Goal: Transaction & Acquisition: Purchase product/service

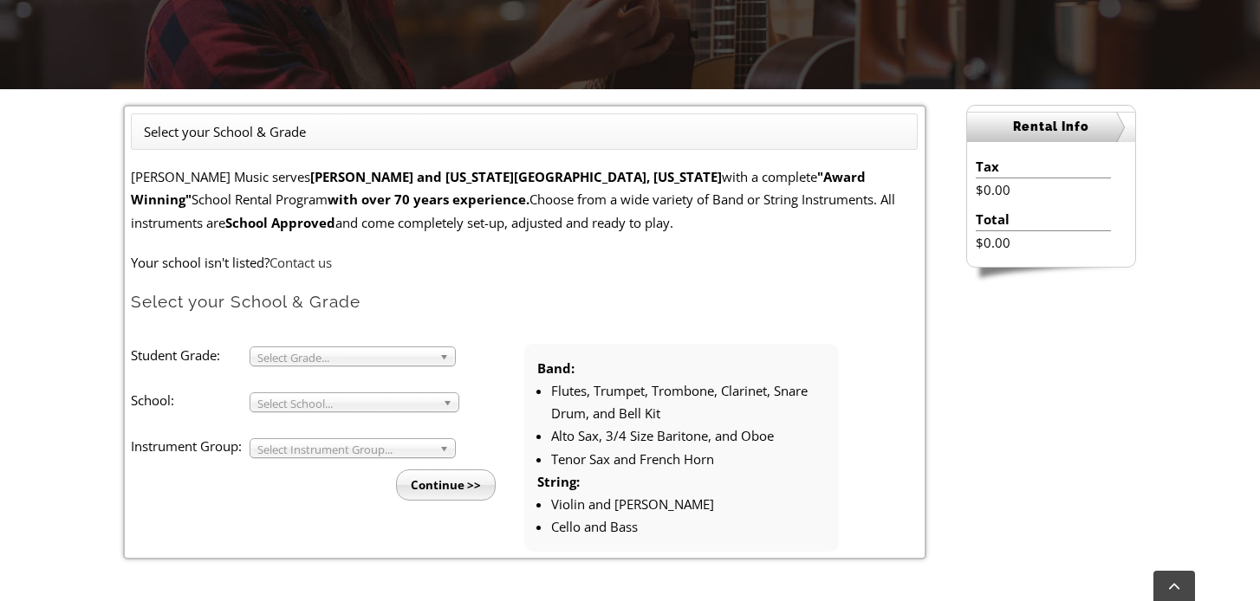
click at [372, 360] on span "Select Grade..." at bounding box center [344, 357] width 175 height 21
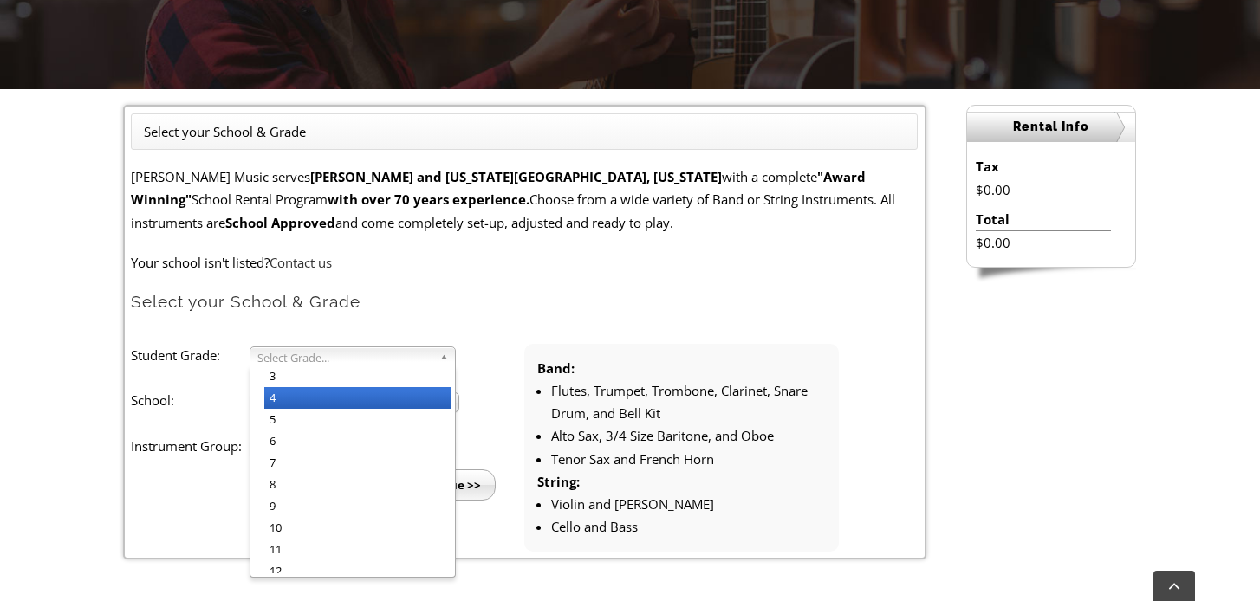
click at [352, 400] on li "4" at bounding box center [357, 398] width 187 height 22
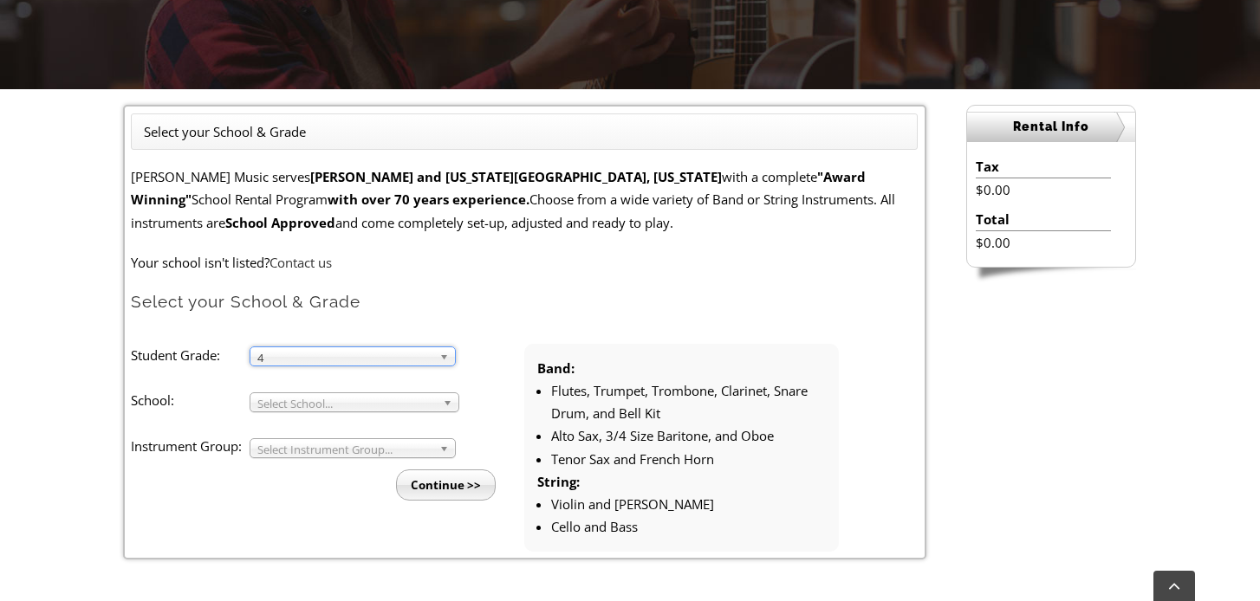
click at [351, 402] on span "Select School..." at bounding box center [346, 403] width 179 height 21
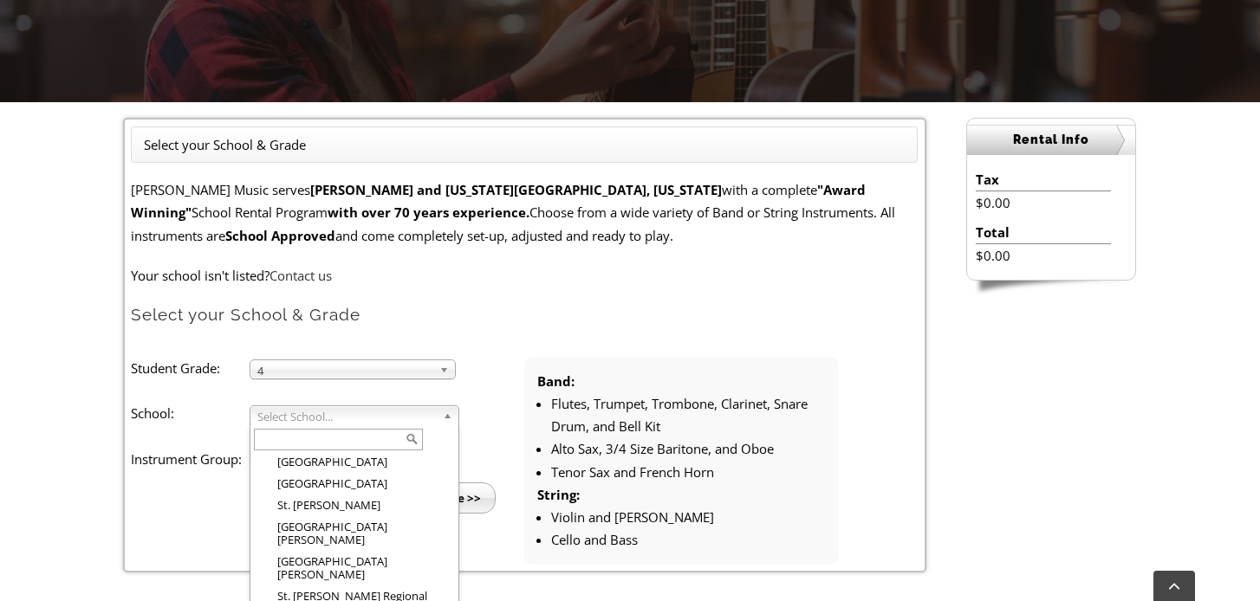
scroll to position [2843, 0]
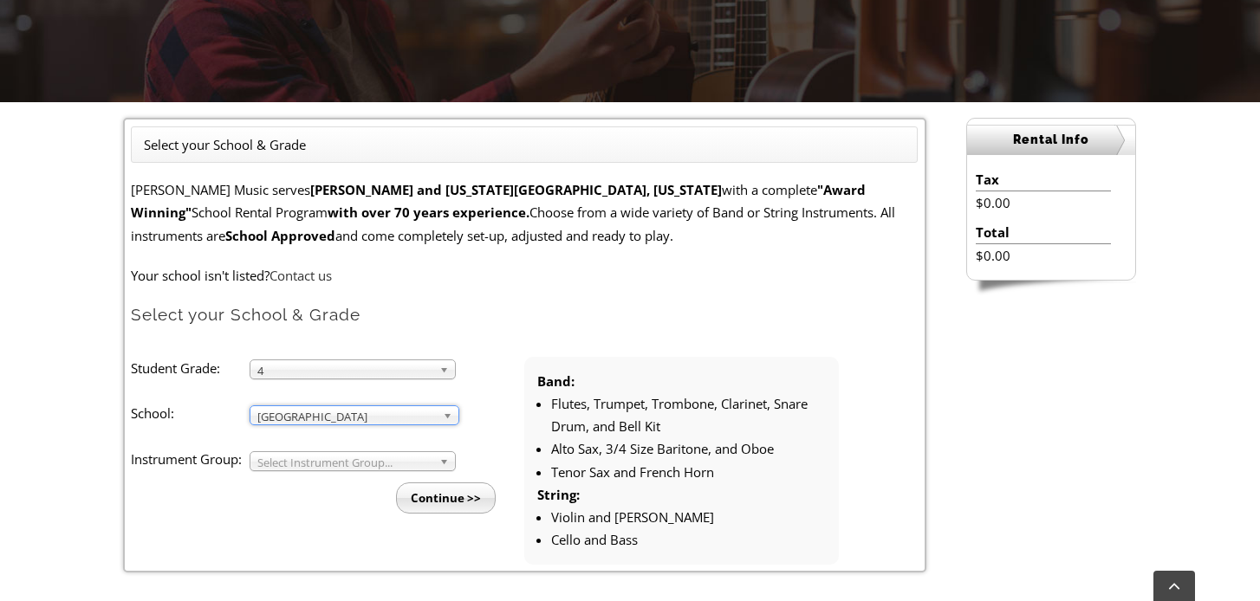
click at [334, 457] on span "Select Instrument Group..." at bounding box center [344, 462] width 175 height 21
click at [317, 500] on li "Strings" at bounding box center [357, 503] width 187 height 22
click at [428, 501] on input "Continue >>" at bounding box center [446, 498] width 100 height 31
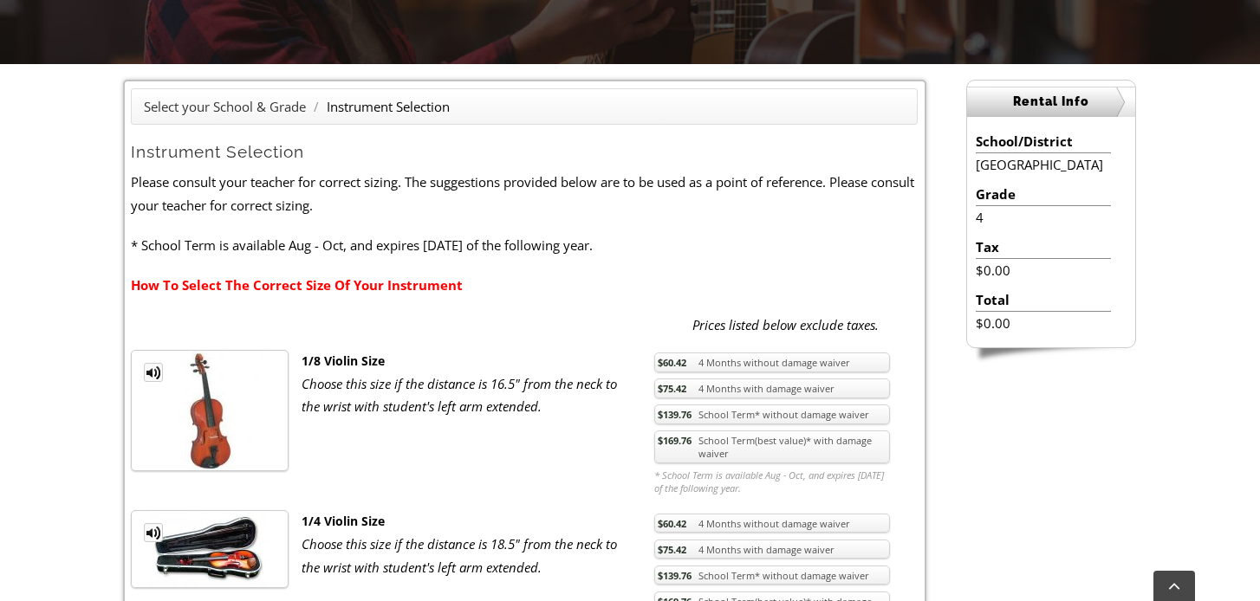
scroll to position [409, 0]
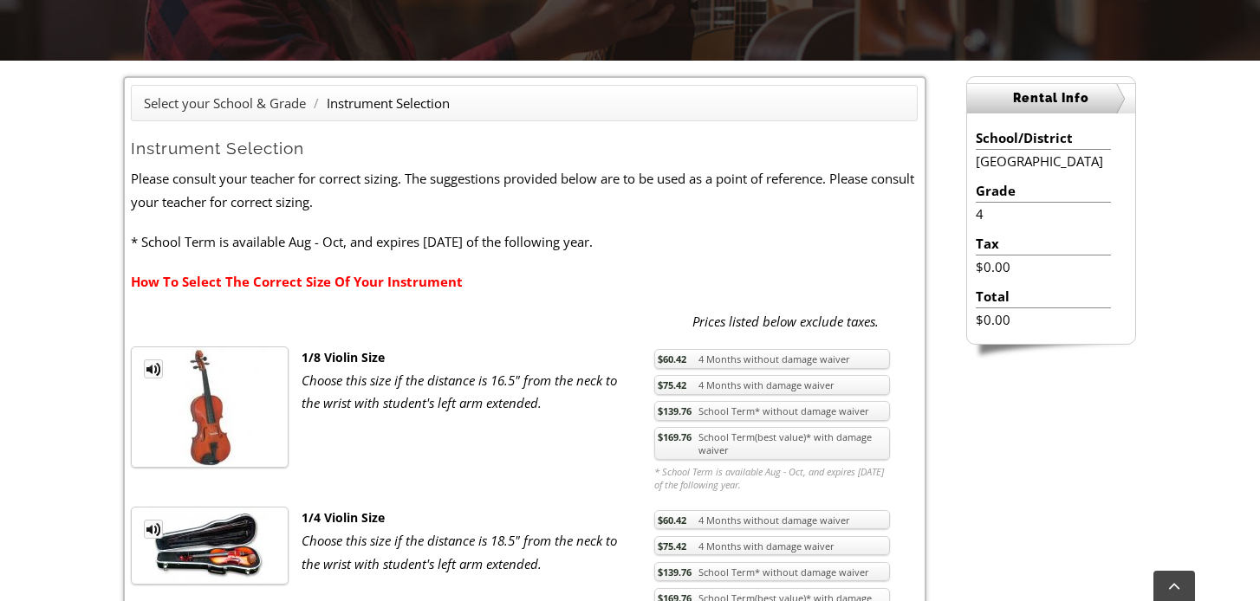
click at [782, 443] on link "$169.76 School Term(best value)* with damage waiver" at bounding box center [772, 443] width 236 height 33
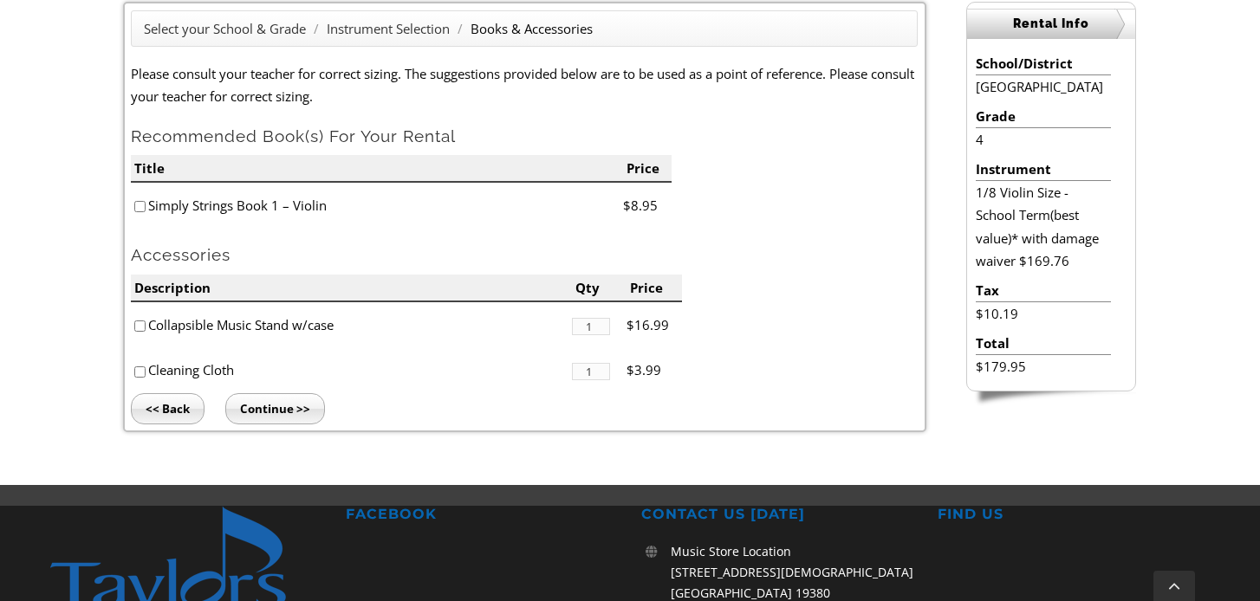
scroll to position [490, 0]
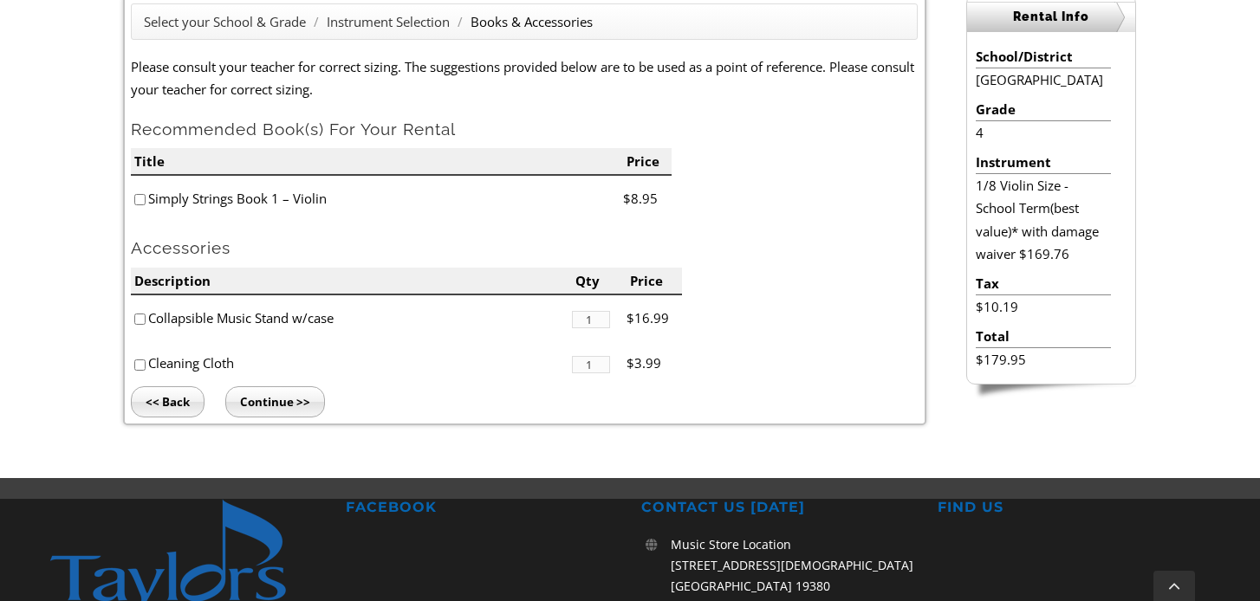
click at [294, 399] on input "Continue >>" at bounding box center [275, 401] width 100 height 31
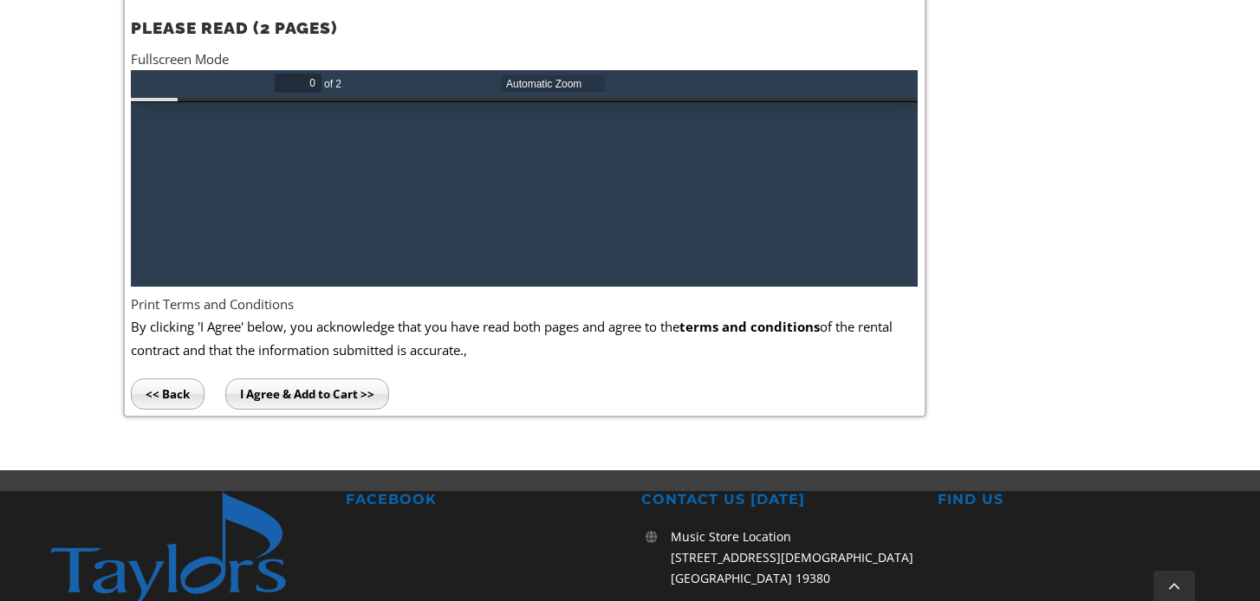
scroll to position [979, 0]
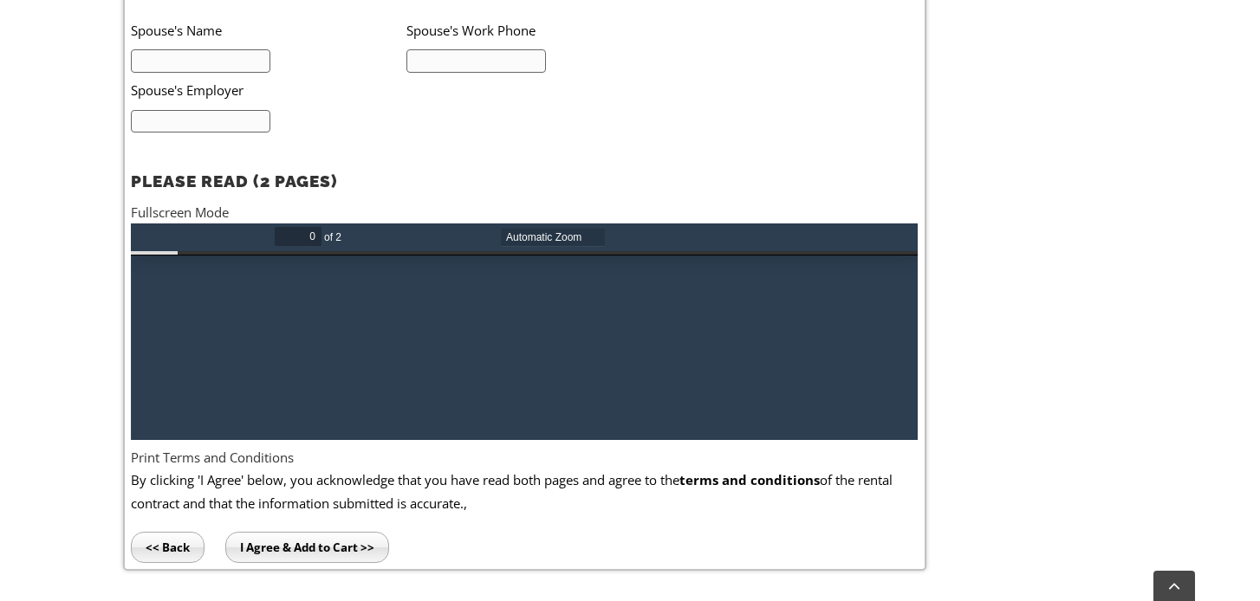
type input "1"
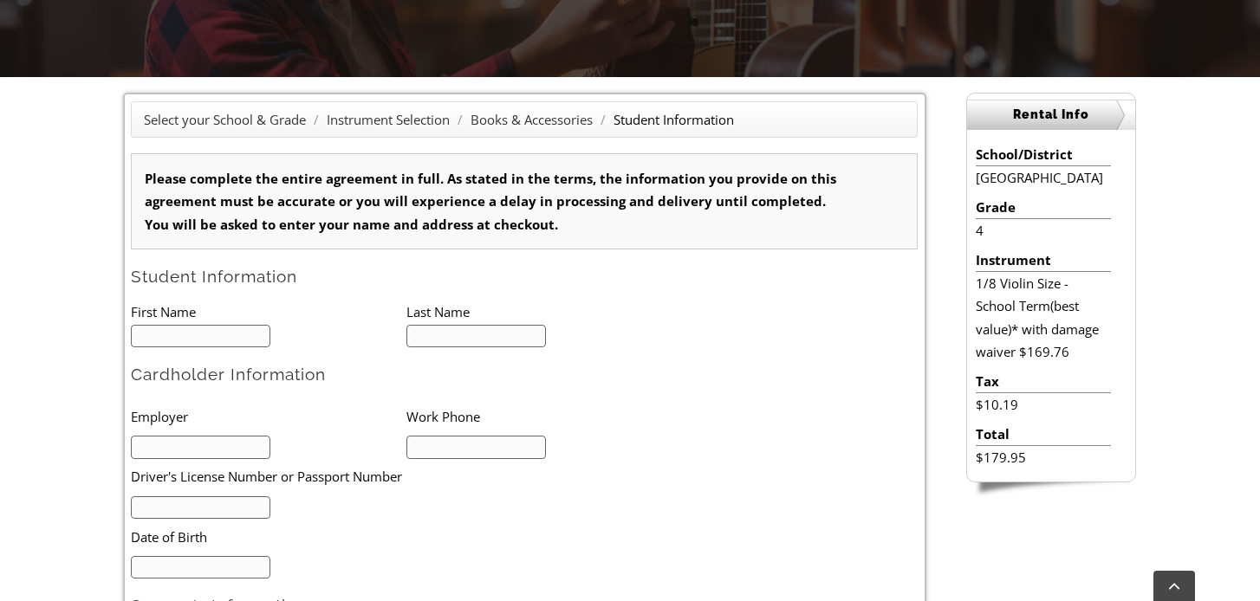
scroll to position [389, 0]
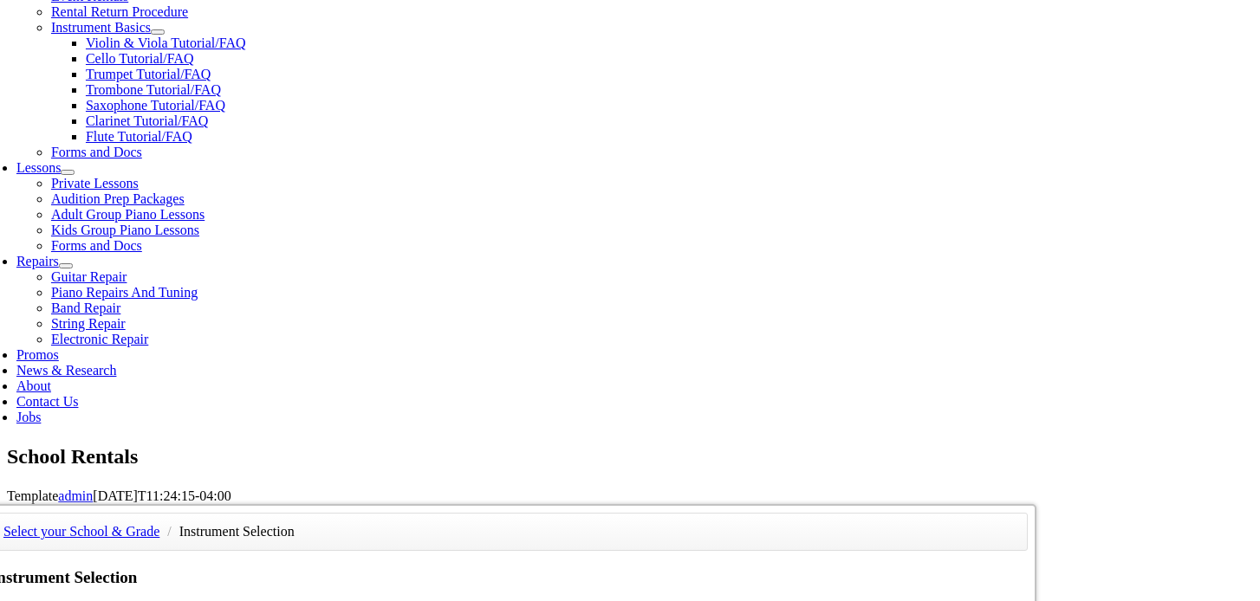
scroll to position [695, 0]
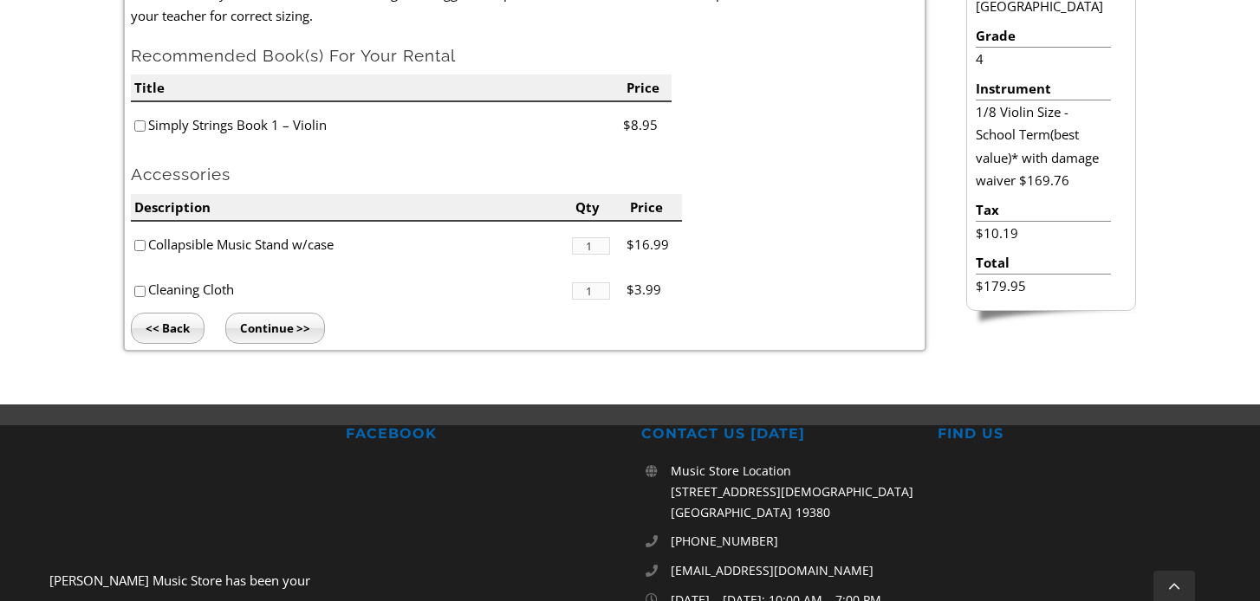
scroll to position [631, 0]
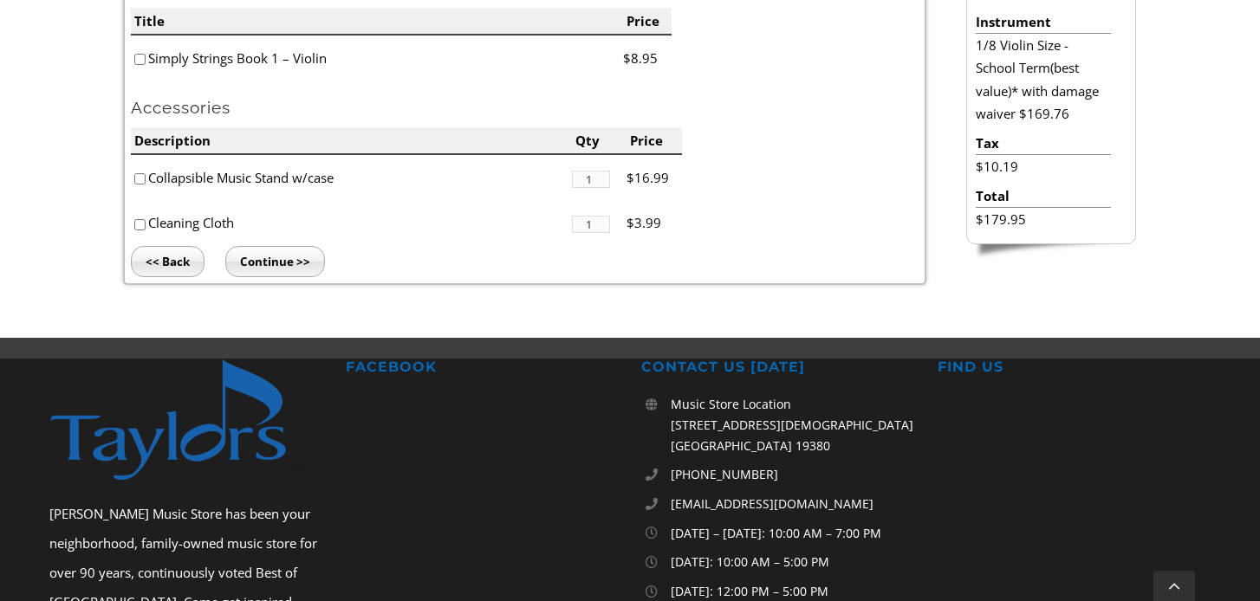
click at [267, 265] on input "Continue >>" at bounding box center [275, 261] width 100 height 31
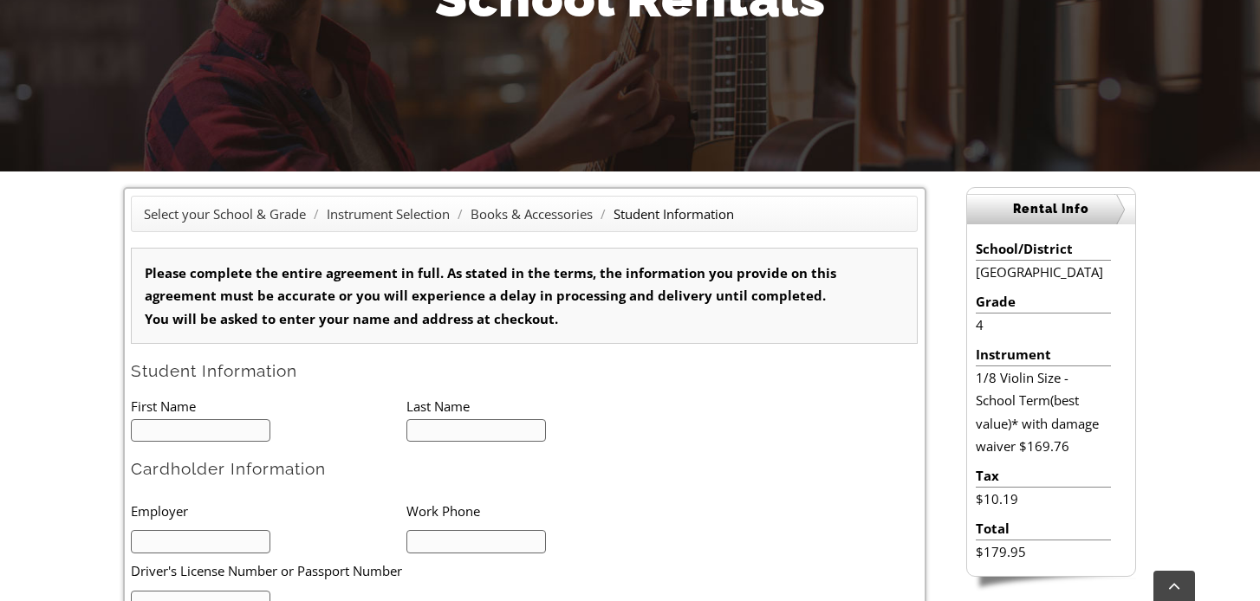
scroll to position [308, 0]
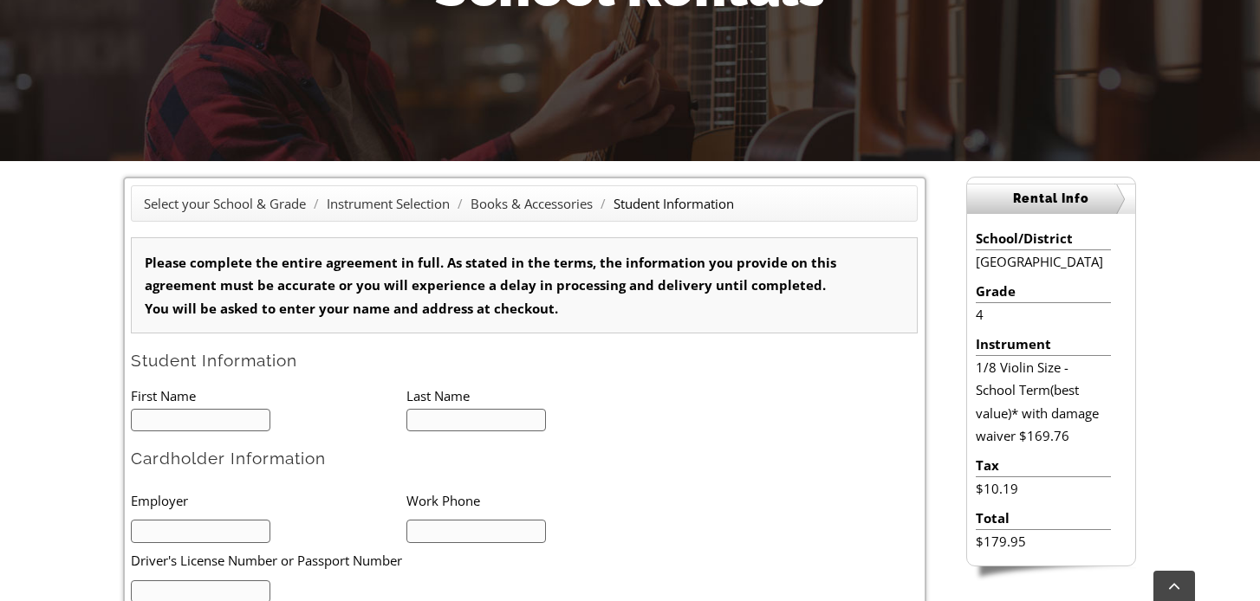
type input "1"
click at [213, 407] on li at bounding box center [269, 419] width 276 height 24
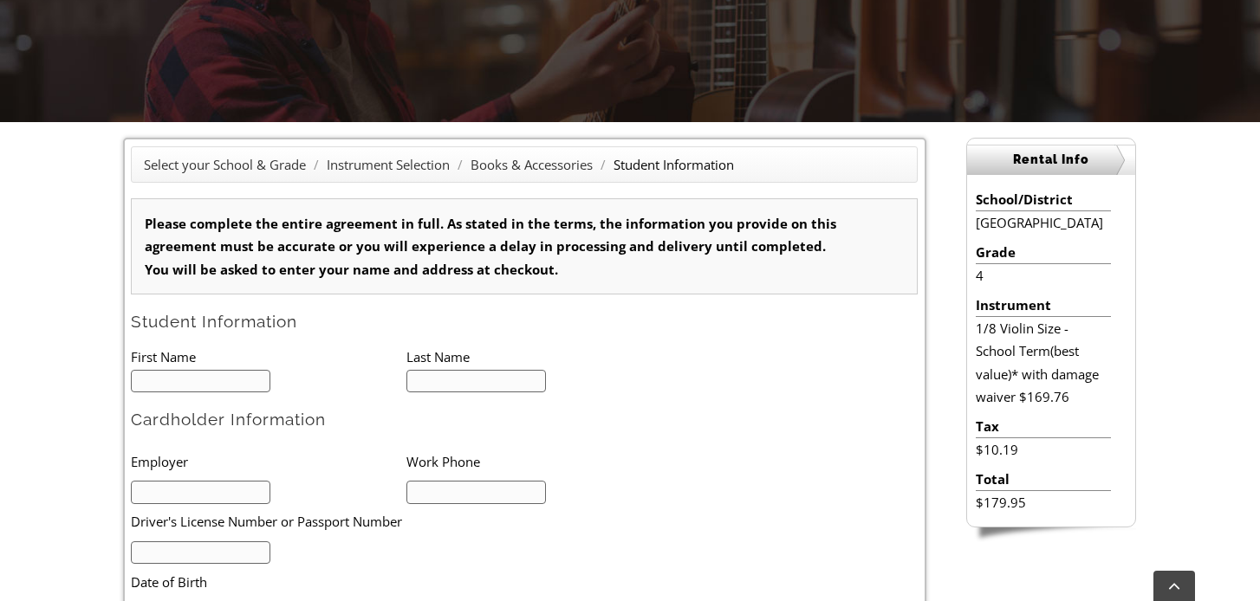
scroll to position [346, 0]
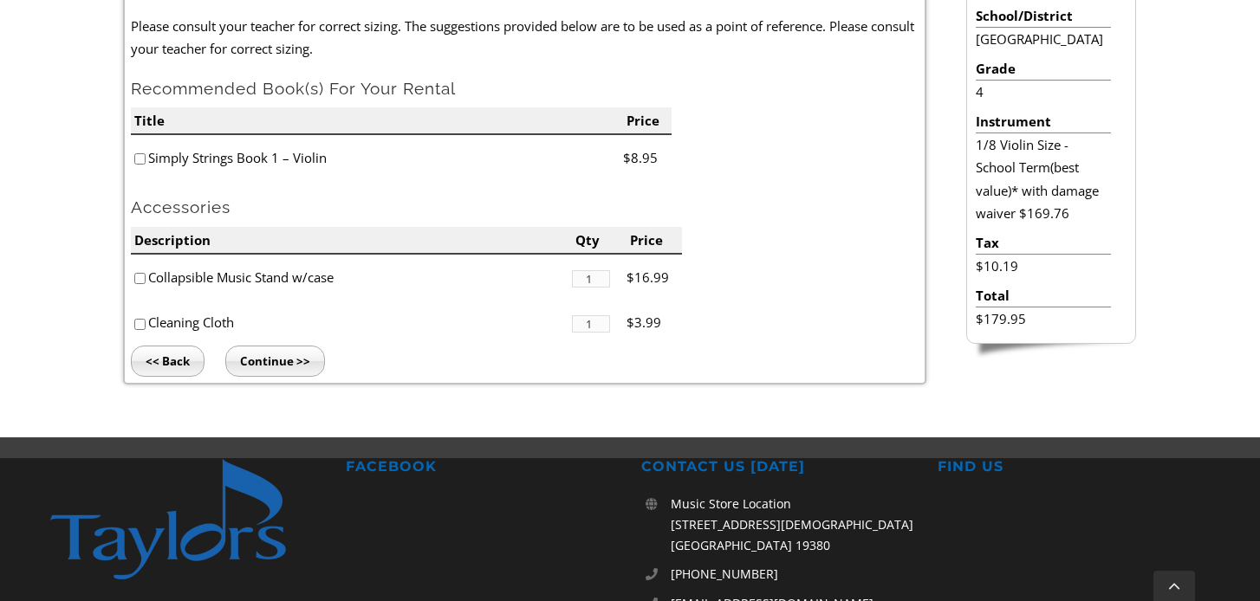
scroll to position [347, 0]
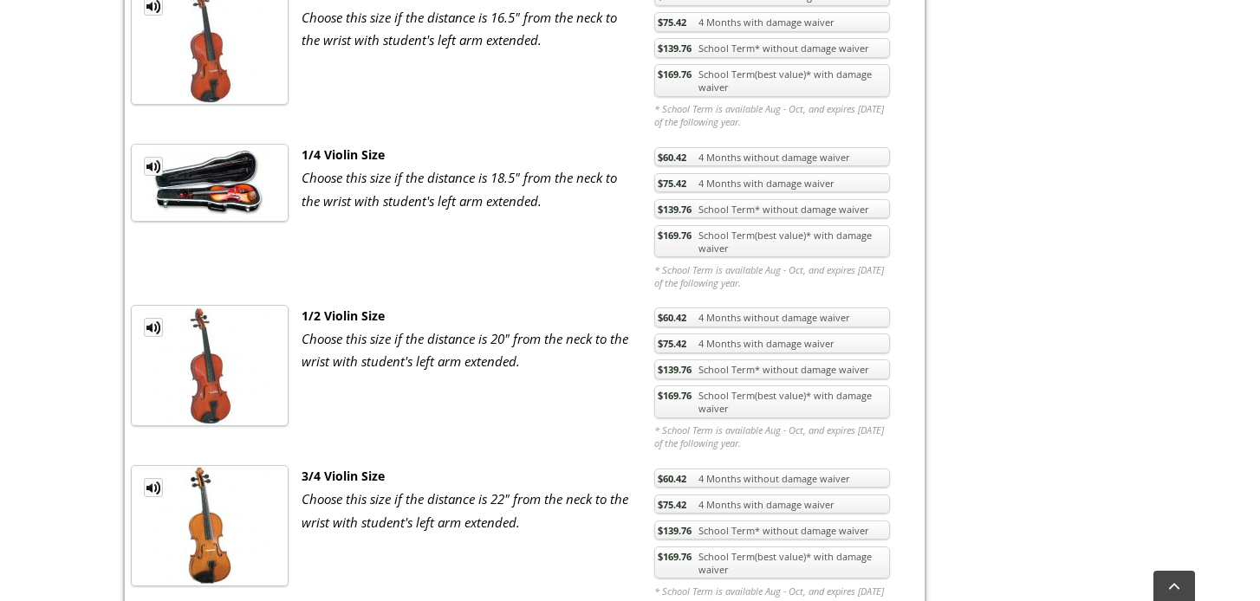
scroll to position [773, 0]
click at [672, 404] on link "$169.76 School Term(best value)* with damage waiver" at bounding box center [772, 401] width 236 height 33
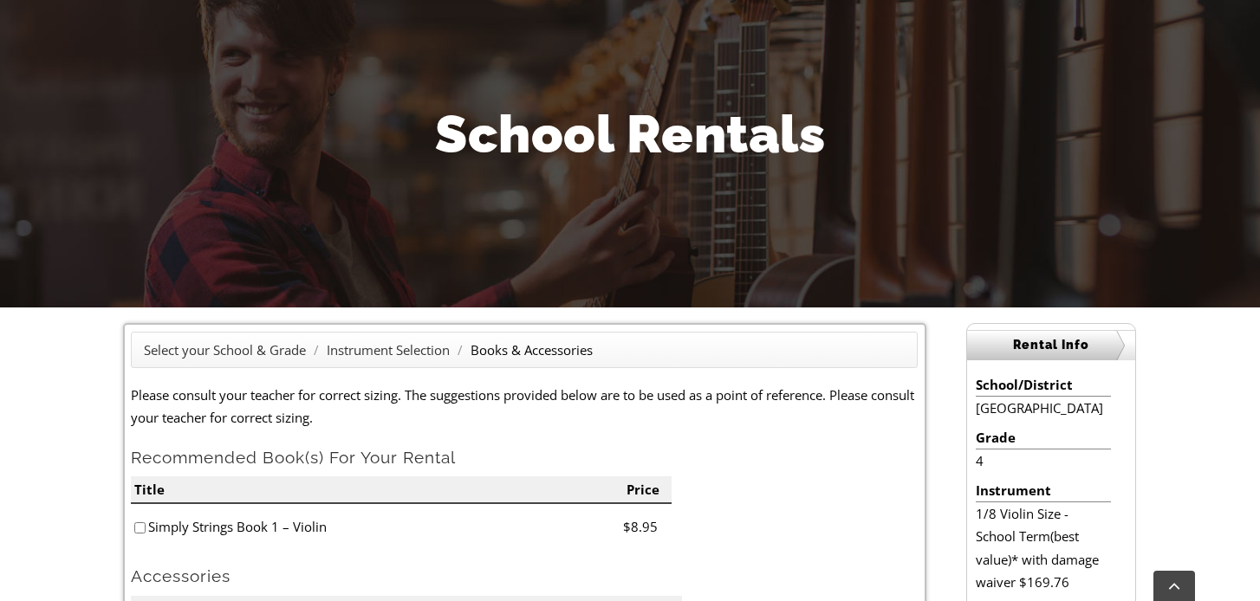
scroll to position [179, 0]
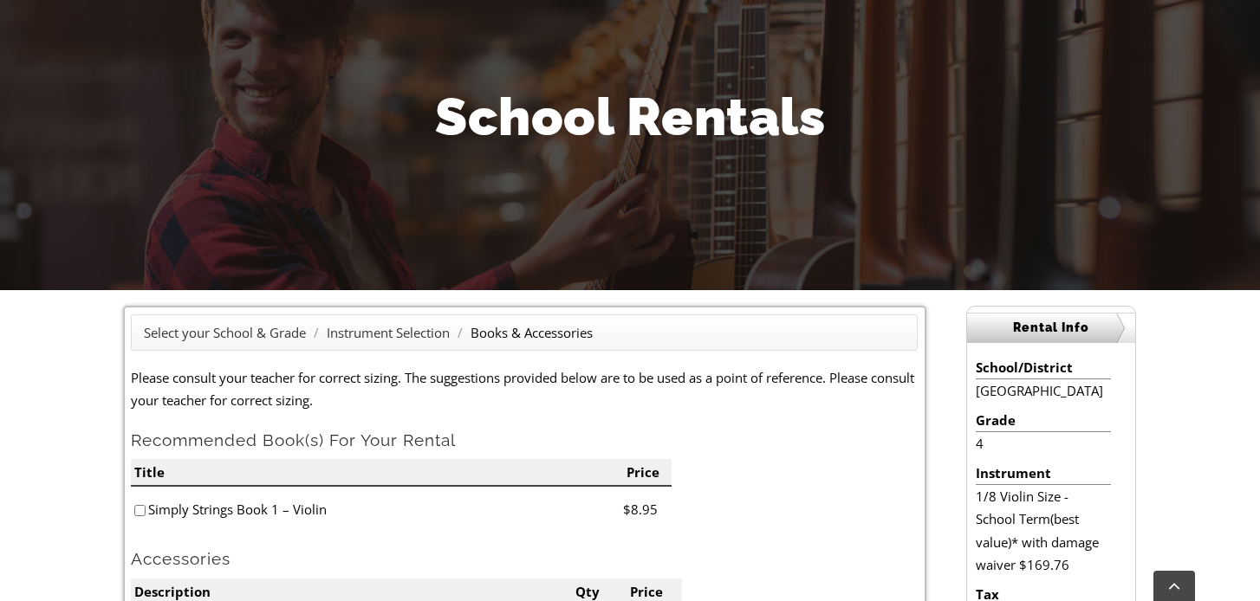
click at [535, 124] on h1 "School Rentals" at bounding box center [630, 117] width 1014 height 73
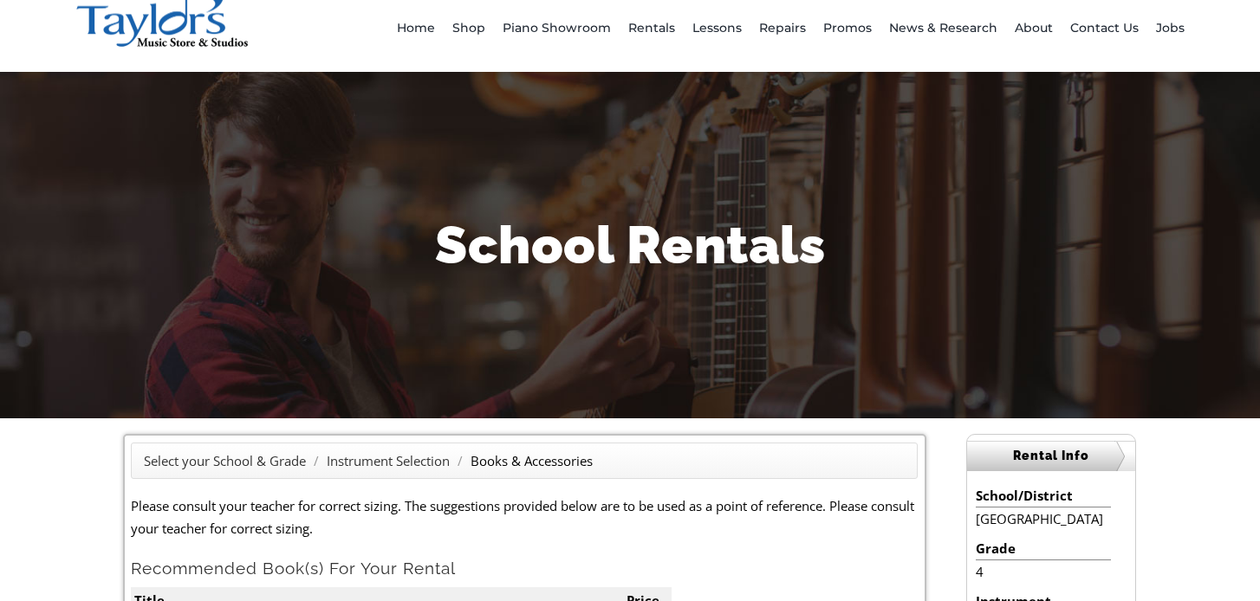
scroll to position [0, 0]
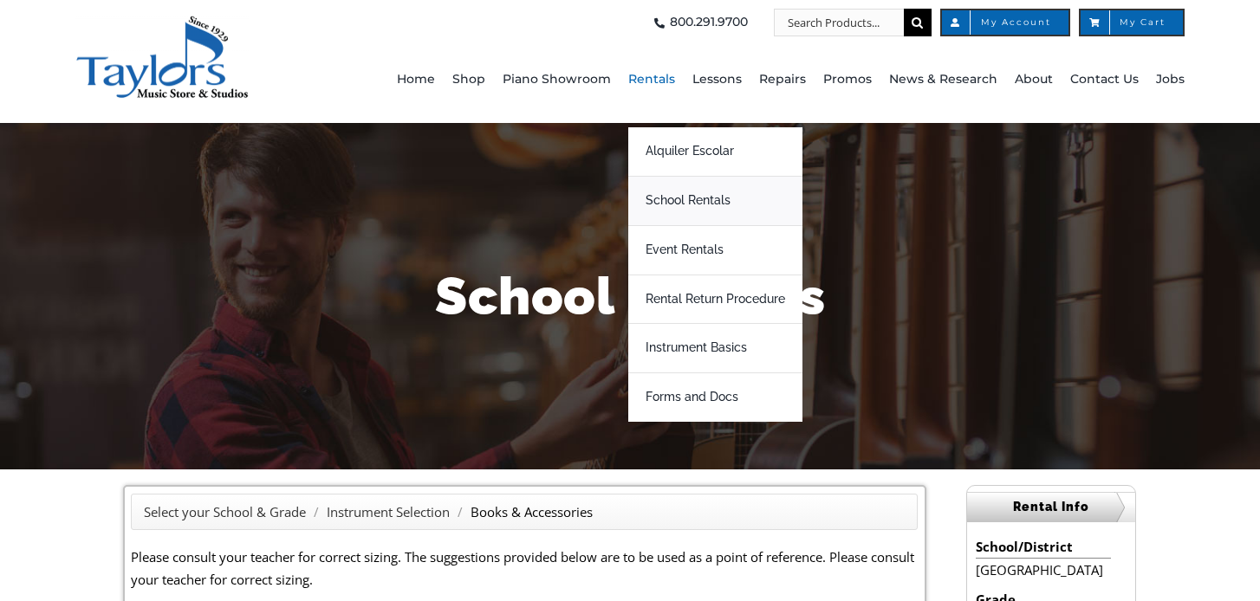
click at [692, 205] on span "School Rentals" at bounding box center [688, 201] width 85 height 28
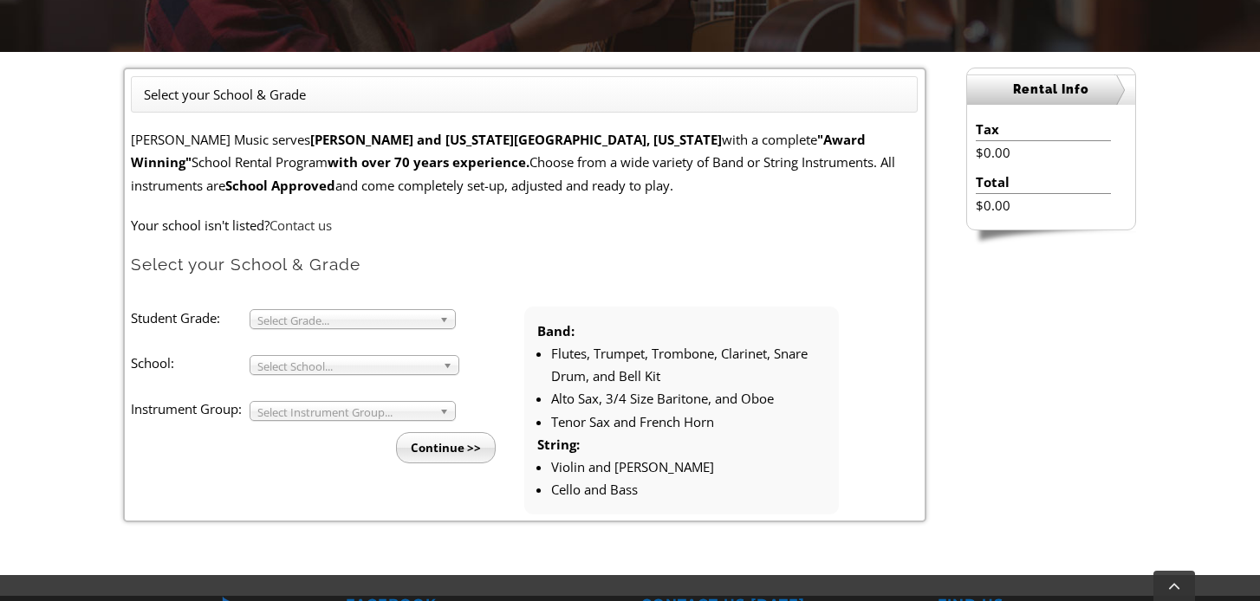
scroll to position [418, 0]
click at [398, 312] on span "Select Grade..." at bounding box center [344, 320] width 175 height 21
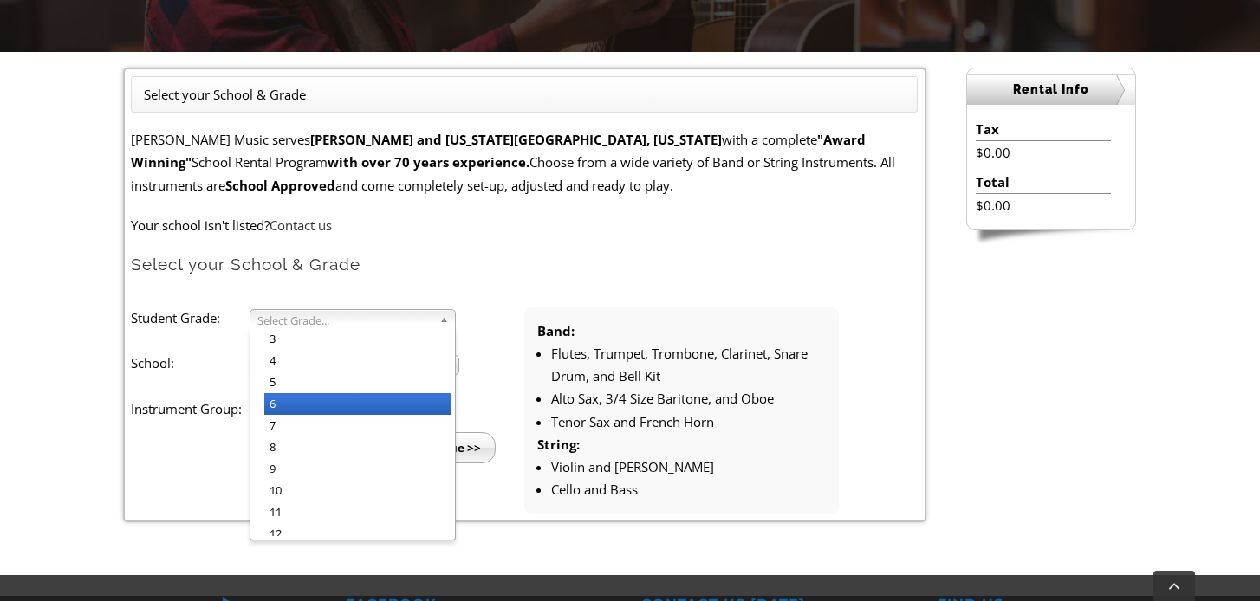
click at [360, 412] on li "6" at bounding box center [357, 404] width 187 height 22
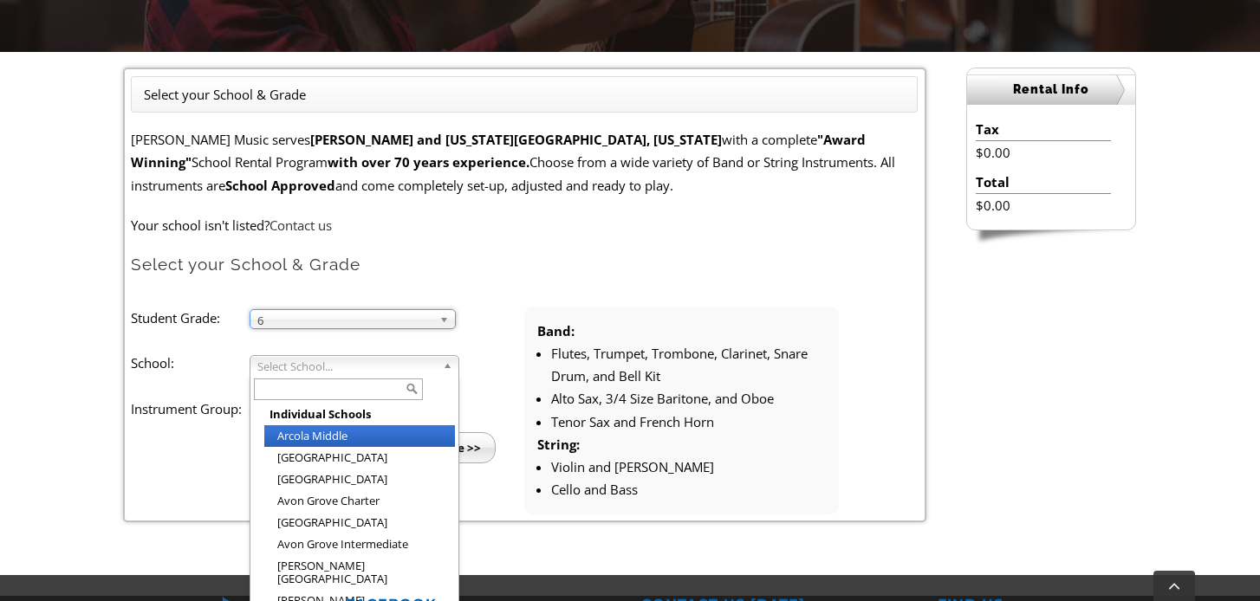
click at [362, 371] on span "Select School..." at bounding box center [346, 366] width 179 height 21
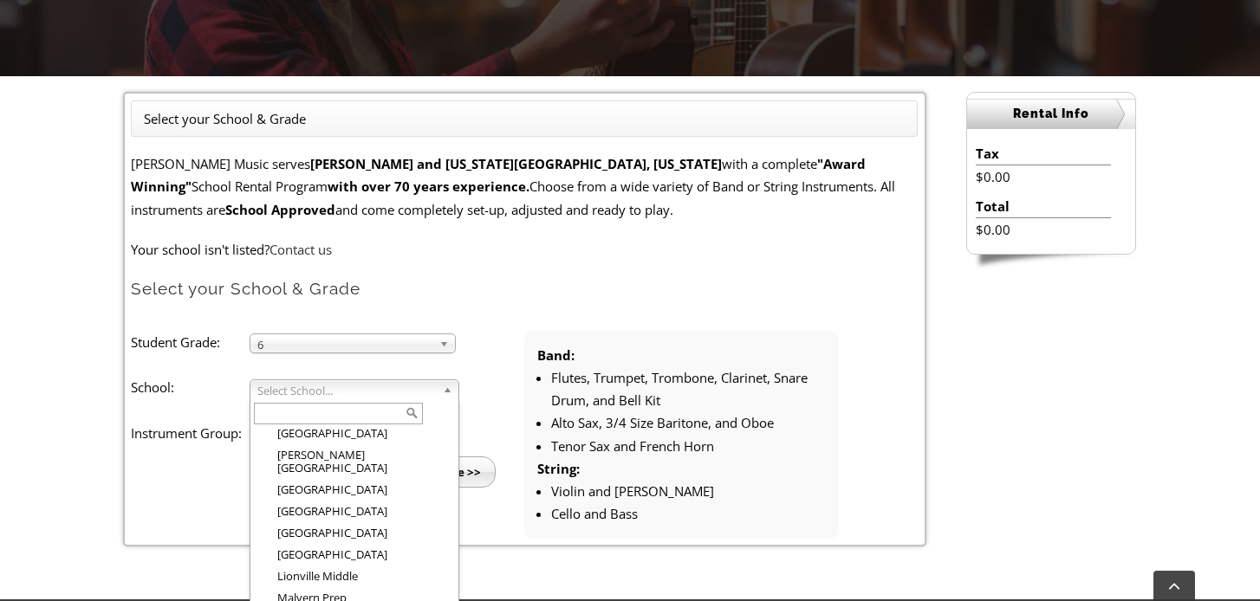
scroll to position [1442, 0]
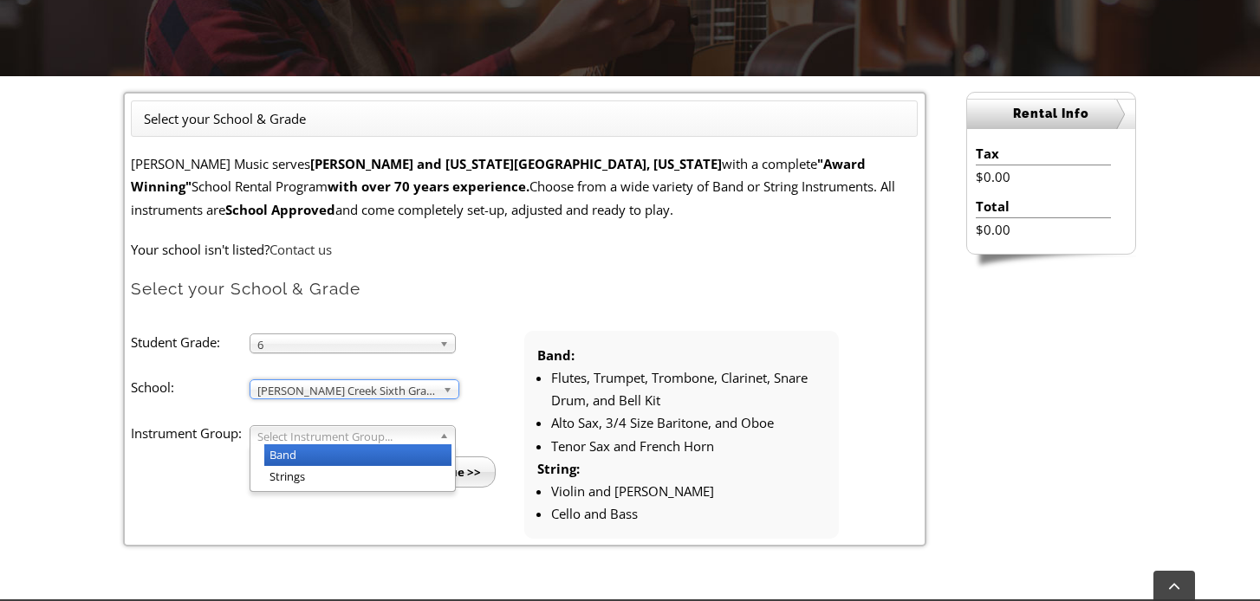
click at [318, 437] on span "Select Instrument Group..." at bounding box center [344, 436] width 175 height 21
click at [310, 457] on li "Band" at bounding box center [357, 456] width 187 height 22
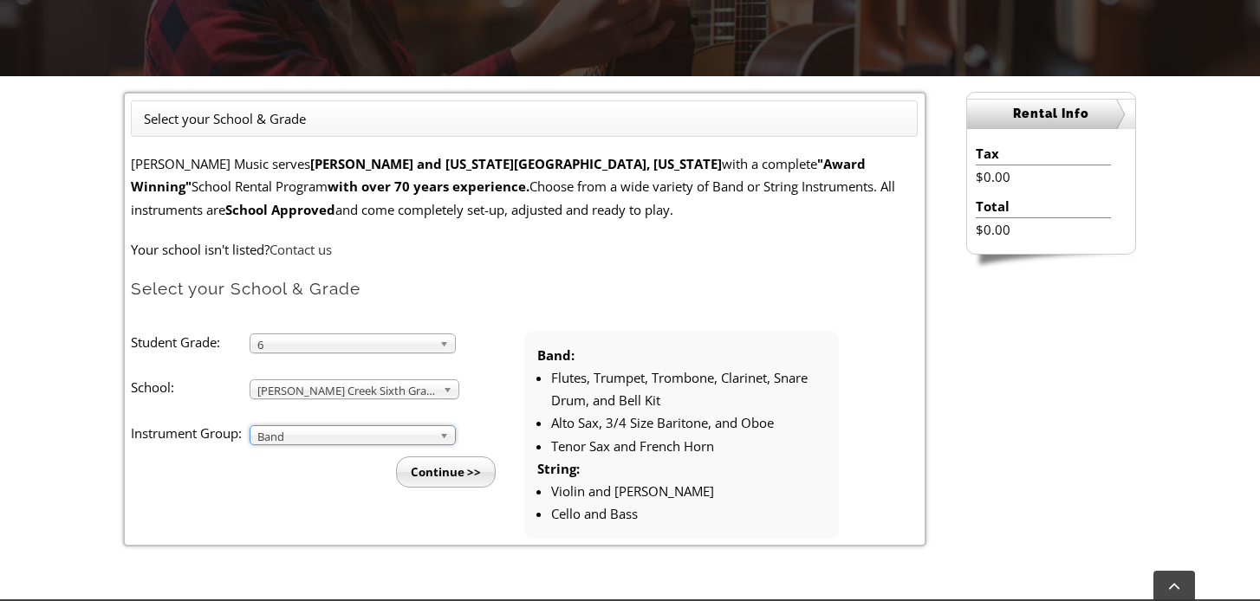
click at [425, 476] on input "Continue >>" at bounding box center [446, 472] width 100 height 31
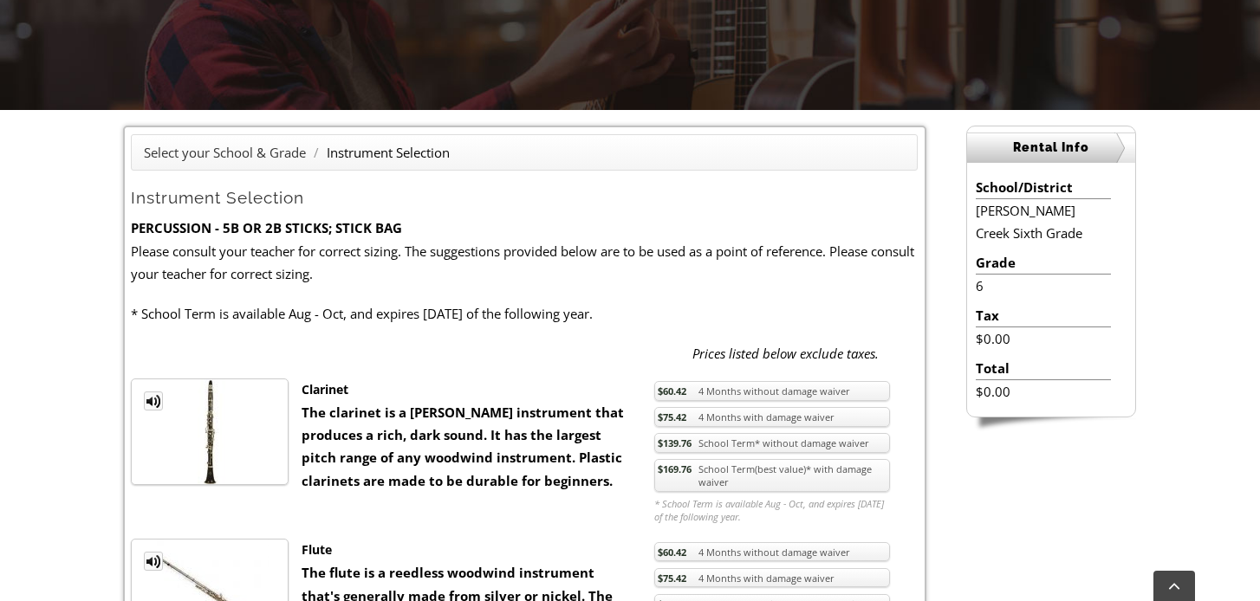
scroll to position [482, 0]
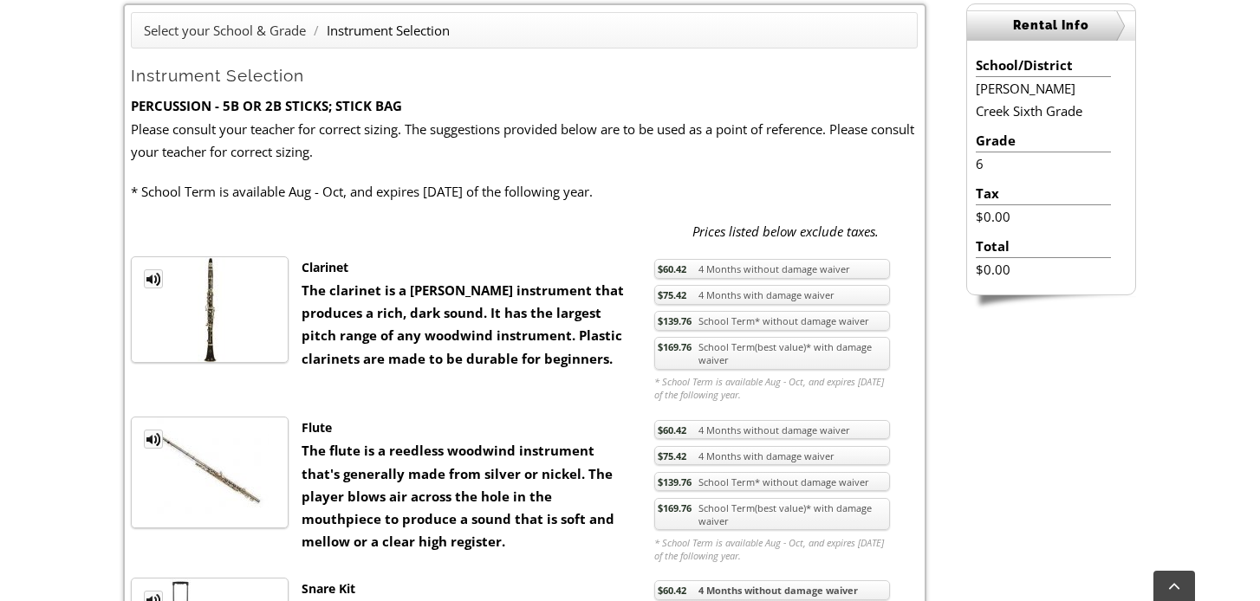
click at [691, 353] on span "$169.76" at bounding box center [675, 347] width 34 height 13
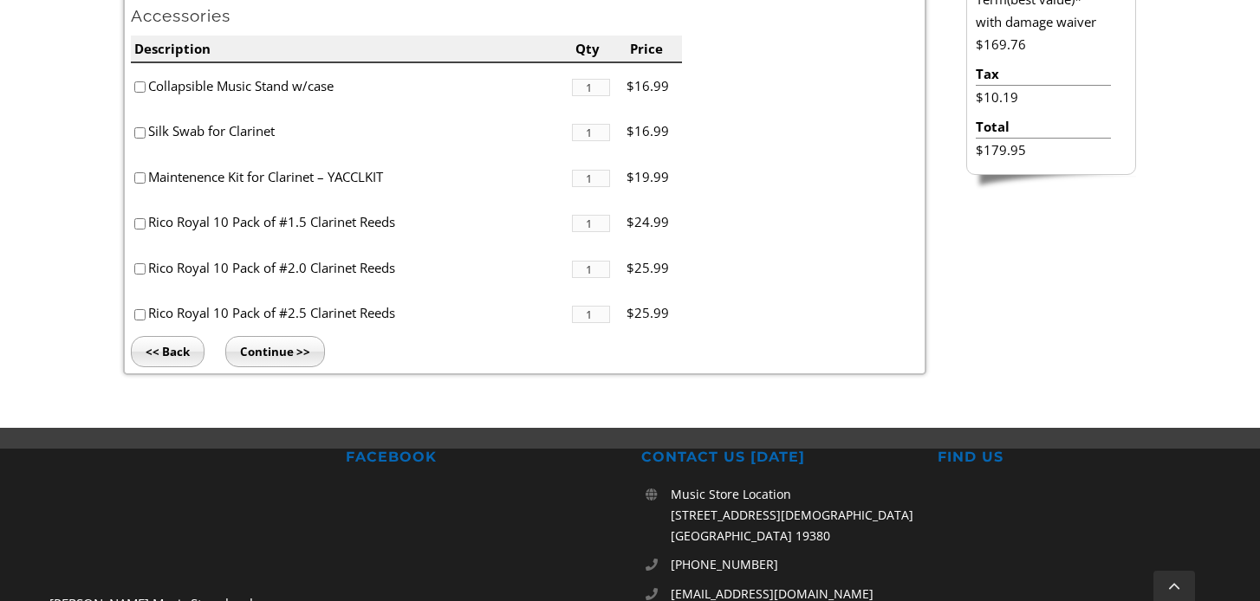
scroll to position [780, 0]
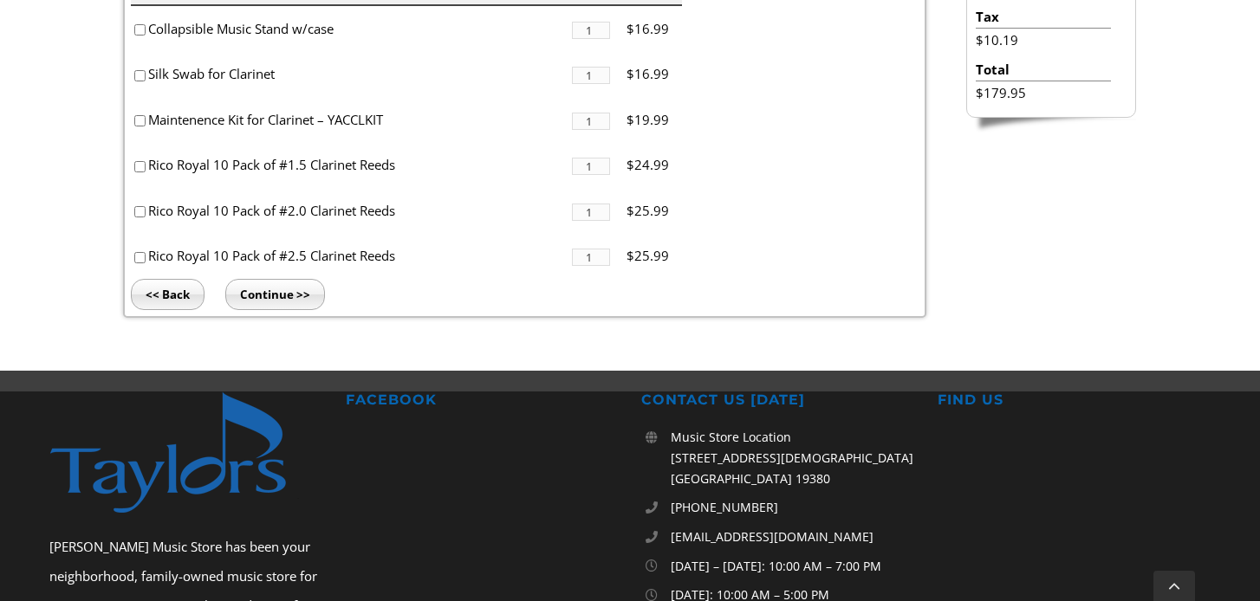
click at [268, 292] on input "Continue >>" at bounding box center [275, 294] width 100 height 31
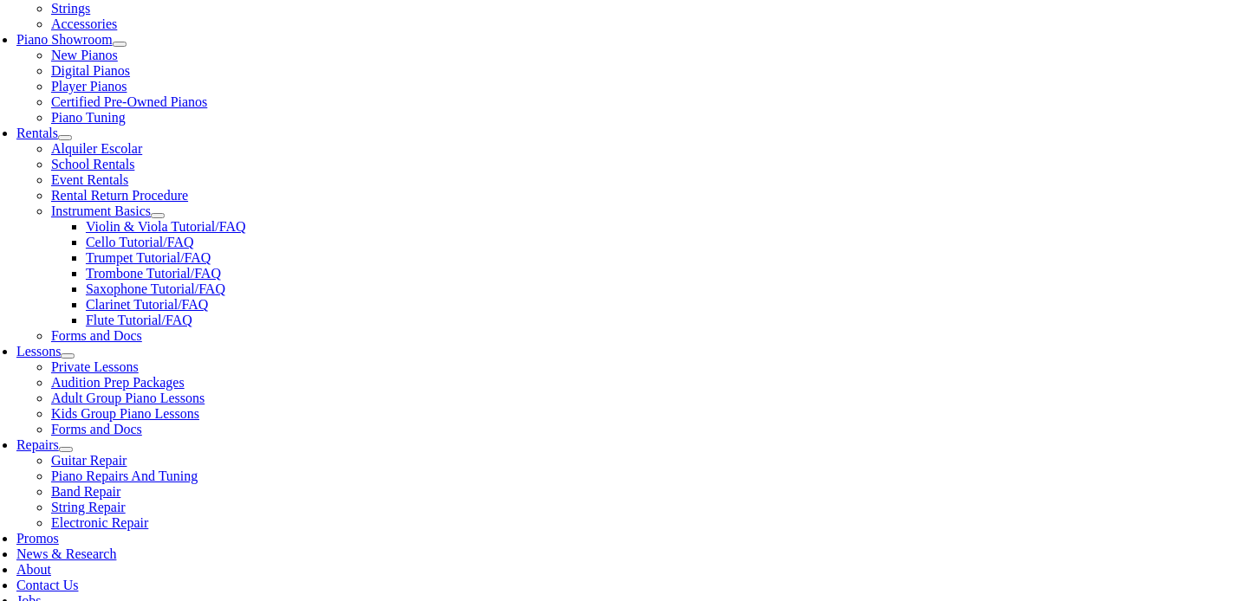
scroll to position [550, 0]
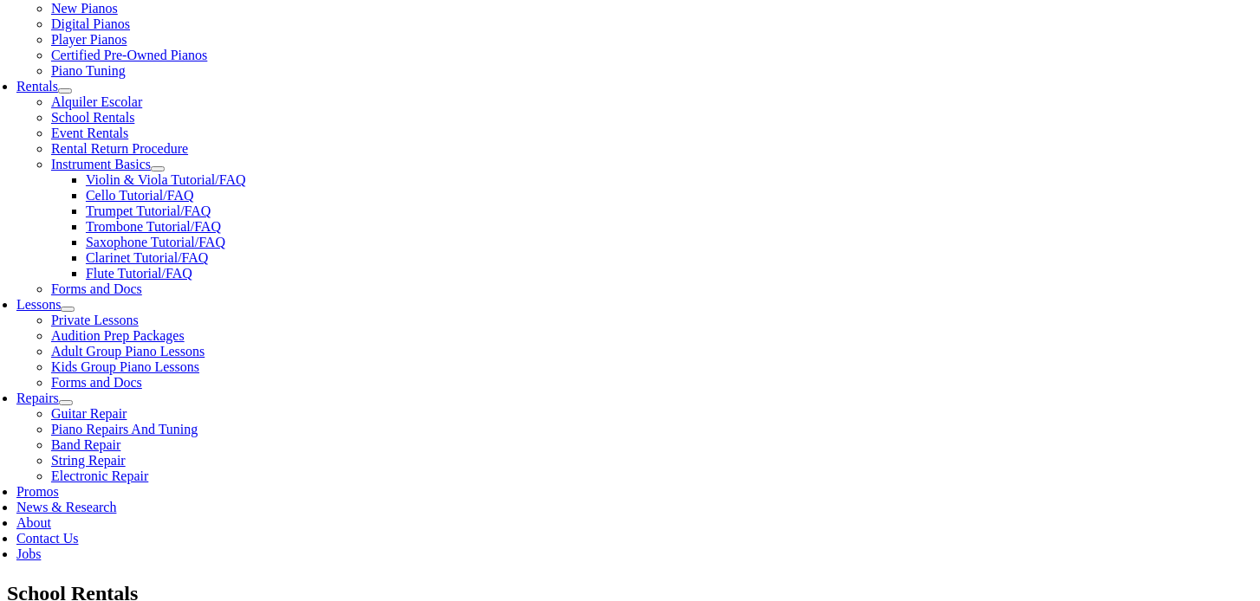
type input "1"
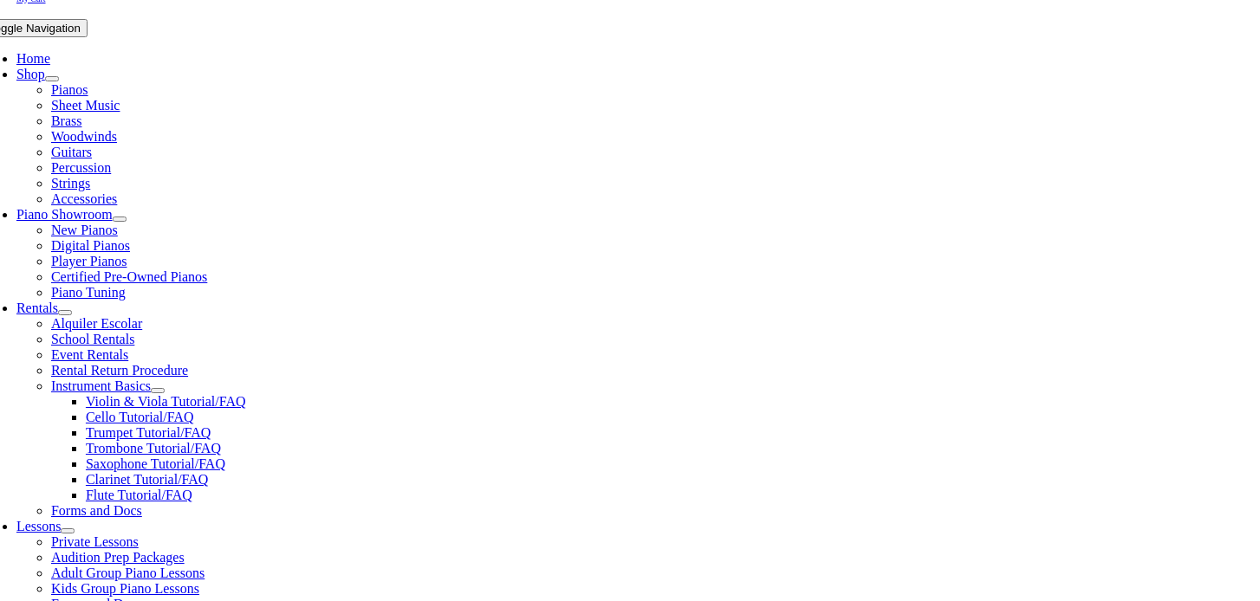
scroll to position [477, 0]
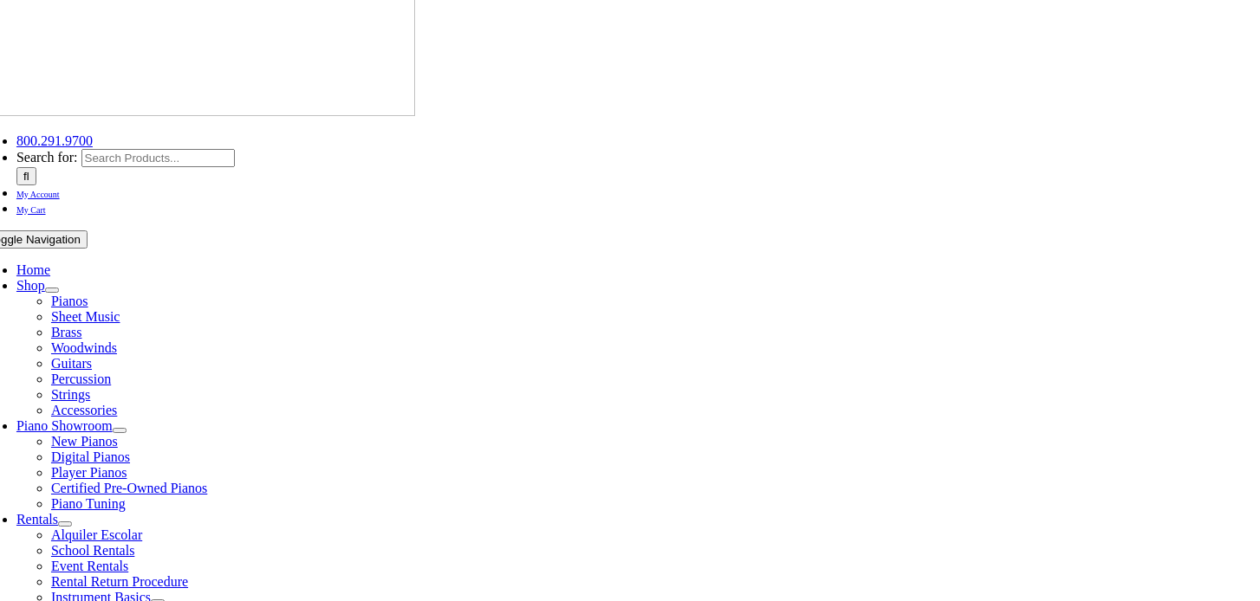
scroll to position [400, 0]
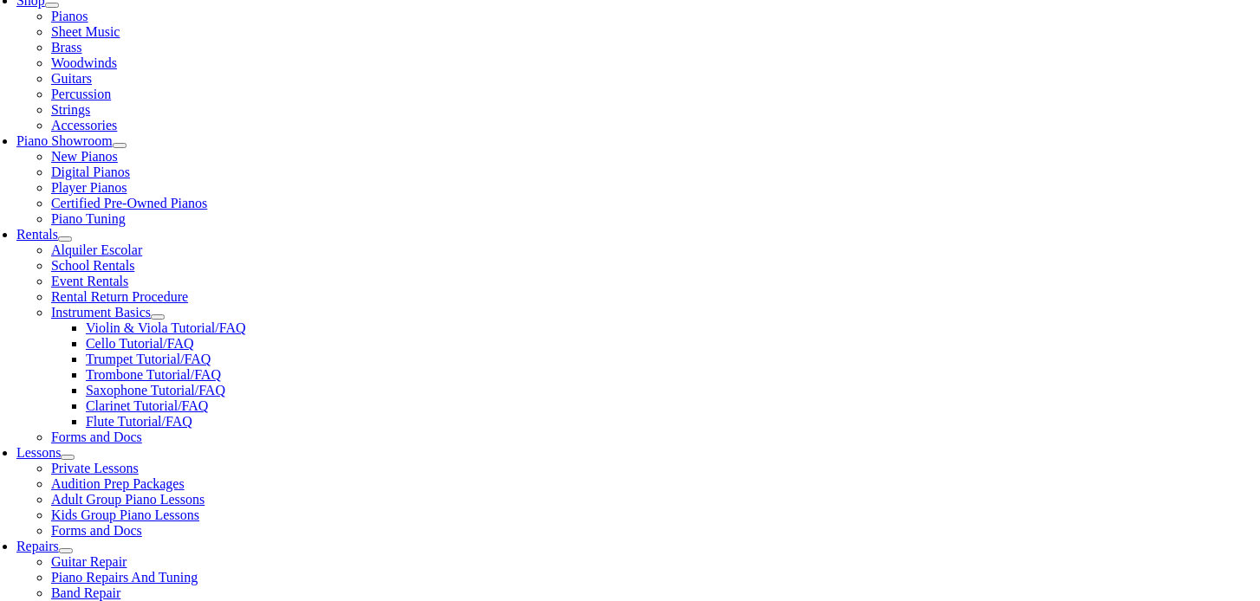
type input "[PERSON_NAME]"
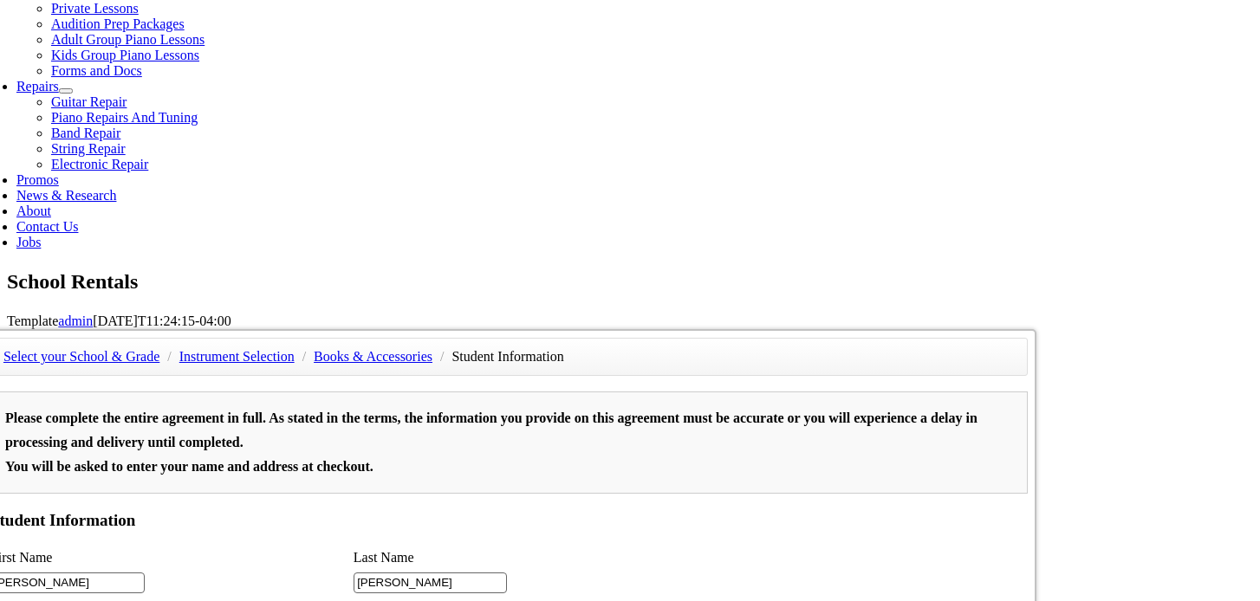
scroll to position [0, 0]
